Goal: Navigation & Orientation: Find specific page/section

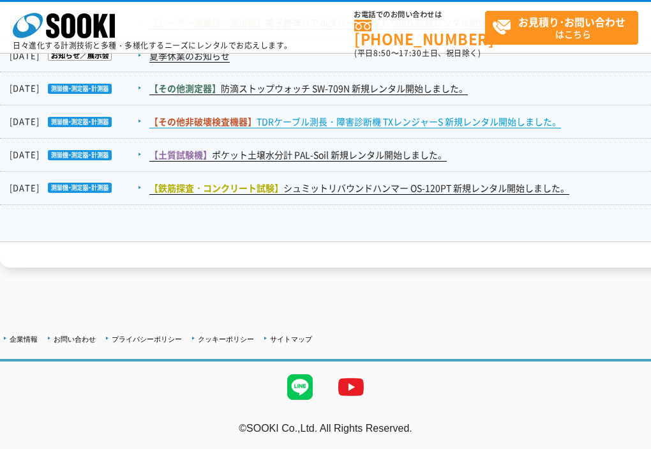
scroll to position [2129, 0]
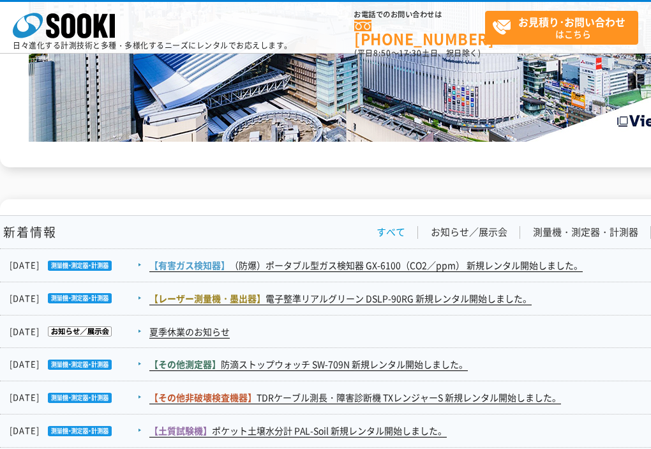
click at [391, 229] on link "すべて" at bounding box center [391, 231] width 29 height 13
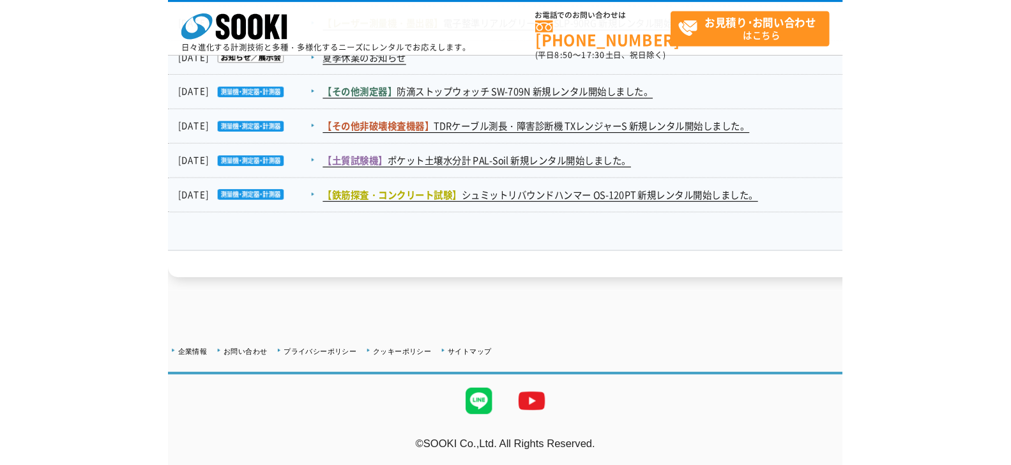
scroll to position [2430, 0]
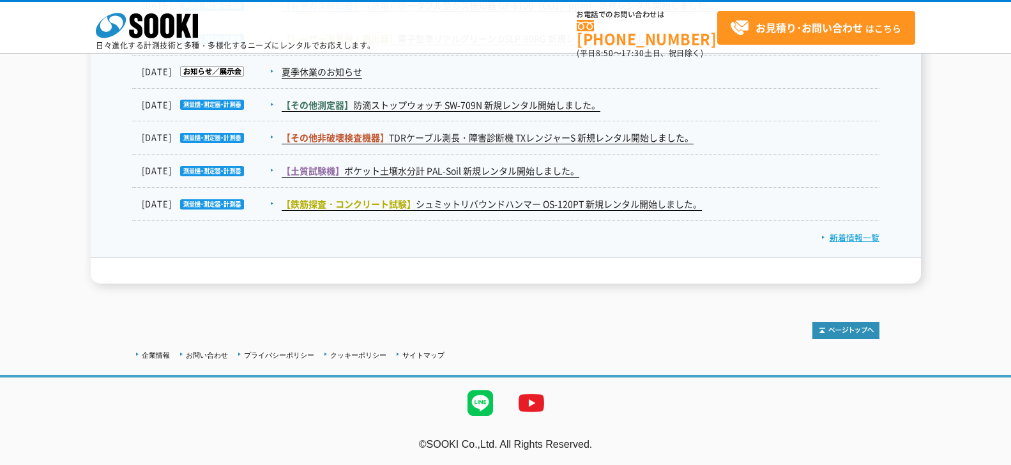
click at [651, 241] on link "新着情報一覧" at bounding box center [850, 237] width 58 height 12
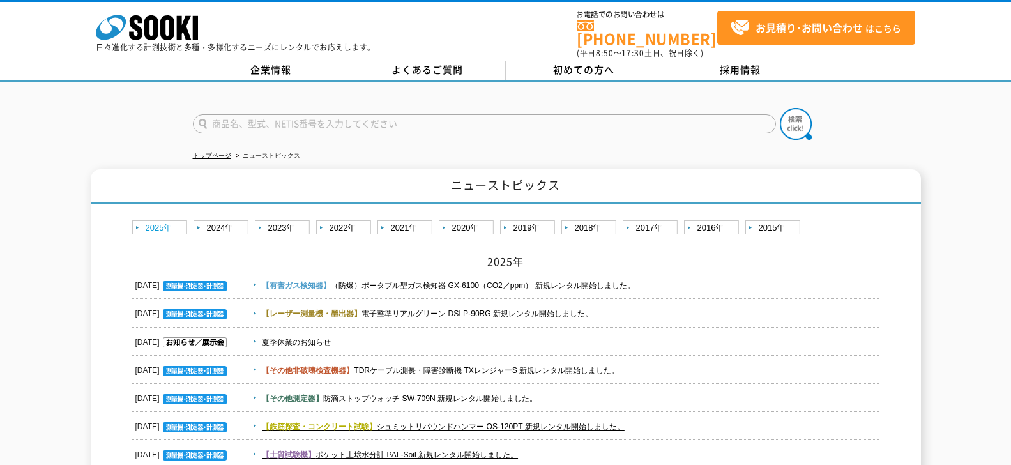
click at [165, 220] on link "2025年" at bounding box center [161, 228] width 58 height 16
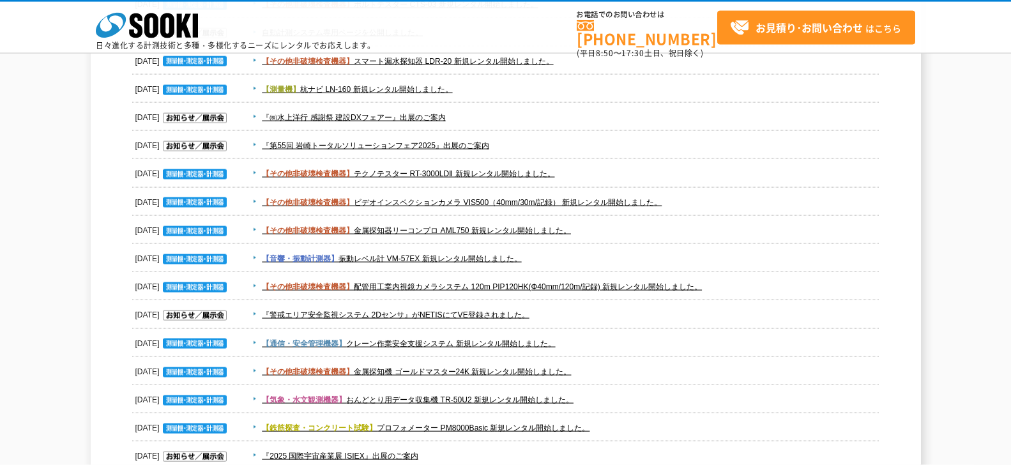
scroll to position [1379, 0]
